Goal: Check status: Check status

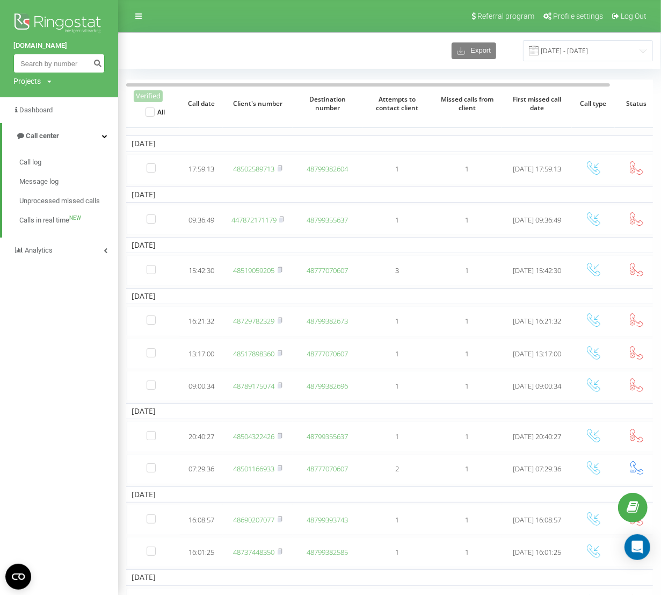
click at [54, 66] on input at bounding box center [58, 63] width 91 height 19
paste input
click at [40, 64] on input at bounding box center [58, 63] width 91 height 19
paste input "48789290056"
type input "48789290056"
